Goal: Task Accomplishment & Management: Manage account settings

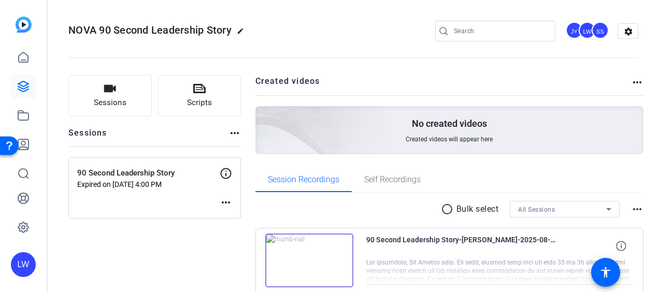
click at [20, 115] on icon at bounding box center [23, 115] width 12 height 12
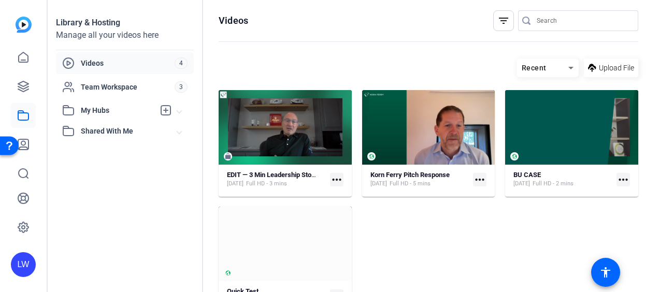
click at [326, 178] on mat-icon "more_horiz" at bounding box center [336, 179] width 13 height 13
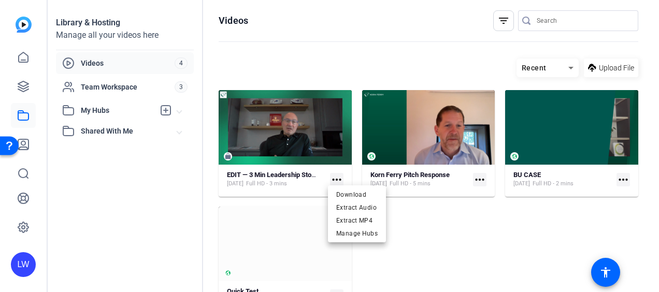
click at [294, 136] on div at bounding box center [329, 146] width 659 height 292
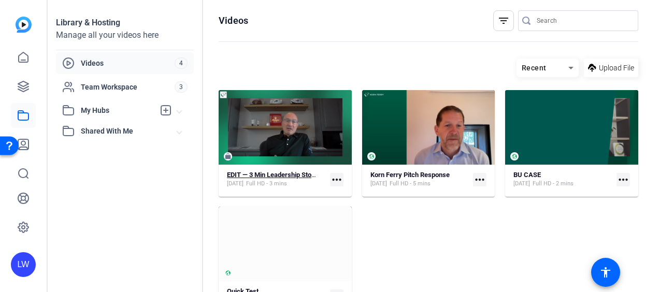
click at [276, 172] on strong "EDIT — 3 Min Leadership Story [PERSON_NAME]" at bounding box center [298, 175] width 143 height 8
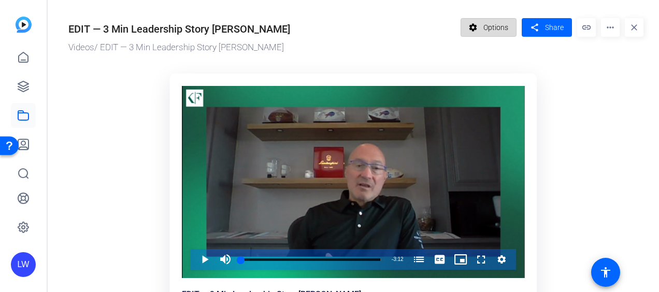
click at [326, 23] on span "Options" at bounding box center [495, 28] width 25 height 20
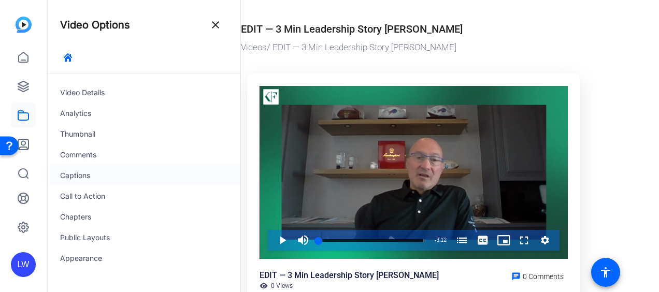
click at [88, 174] on div "Captions" at bounding box center [144, 175] width 193 height 21
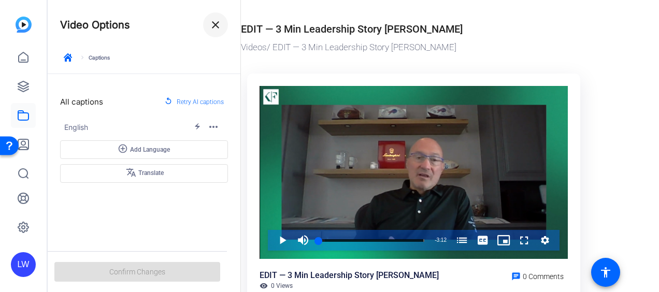
click at [222, 31] on span at bounding box center [215, 24] width 25 height 25
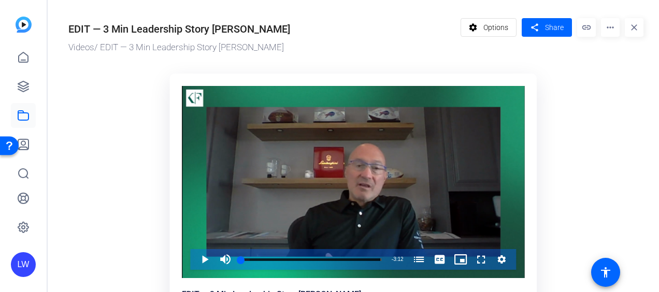
click at [326, 30] on mat-icon "more_horiz" at bounding box center [610, 27] width 19 height 19
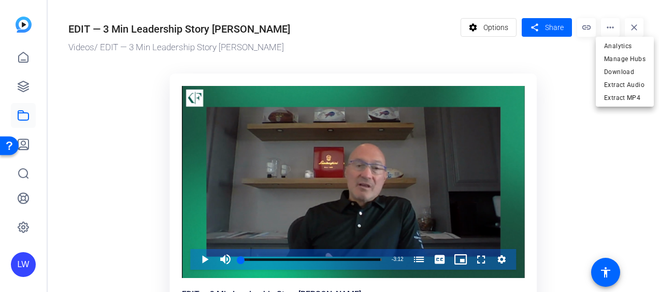
drag, startPoint x: 606, startPoint y: 30, endPoint x: 476, endPoint y: 30, distance: 129.9
click at [326, 30] on div at bounding box center [329, 146] width 659 height 292
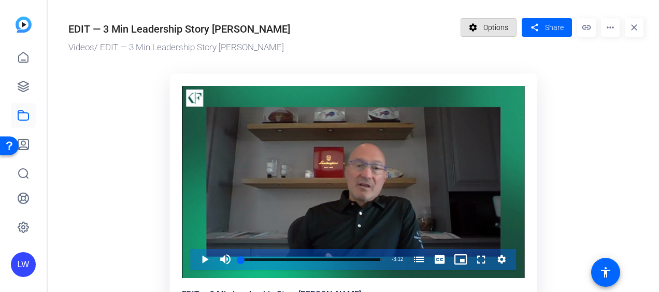
click at [326, 30] on span at bounding box center [488, 27] width 55 height 25
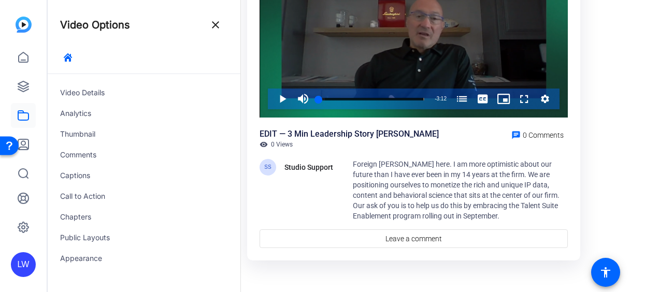
scroll to position [145, 0]
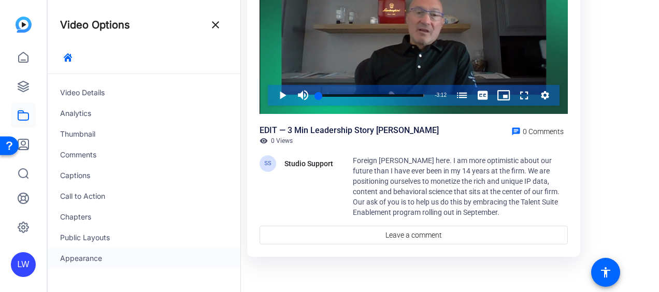
click at [105, 263] on div "Appearance" at bounding box center [144, 258] width 193 height 21
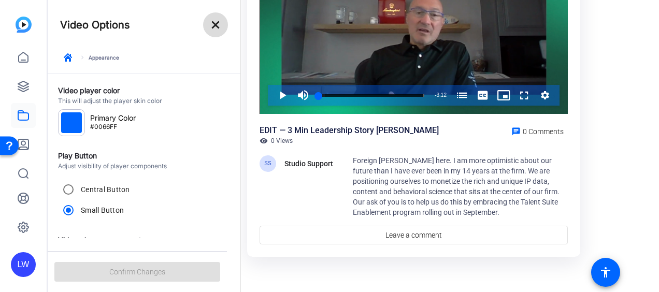
click at [215, 26] on mat-icon "close" at bounding box center [215, 25] width 12 height 12
